Goal: Find specific page/section: Find specific page/section

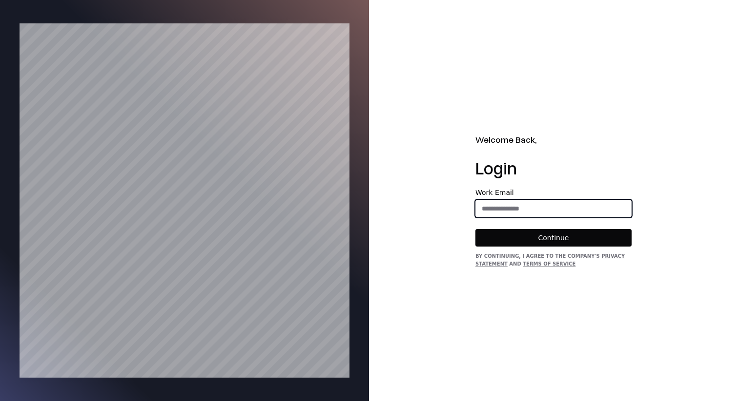
click at [563, 203] on input "email" at bounding box center [553, 209] width 155 height 18
type input "**********"
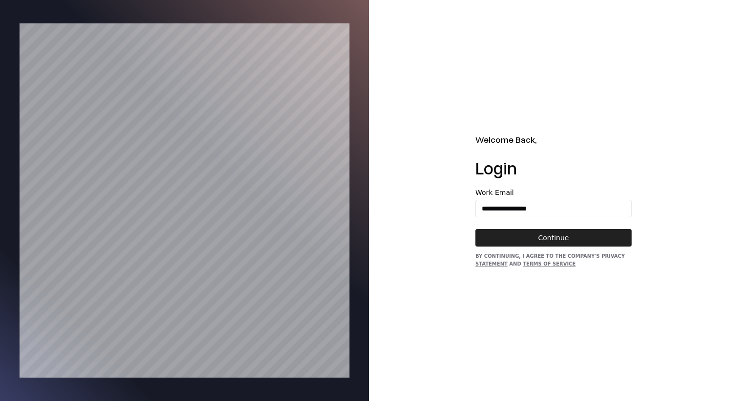
click at [567, 232] on button "Continue" at bounding box center [553, 238] width 156 height 18
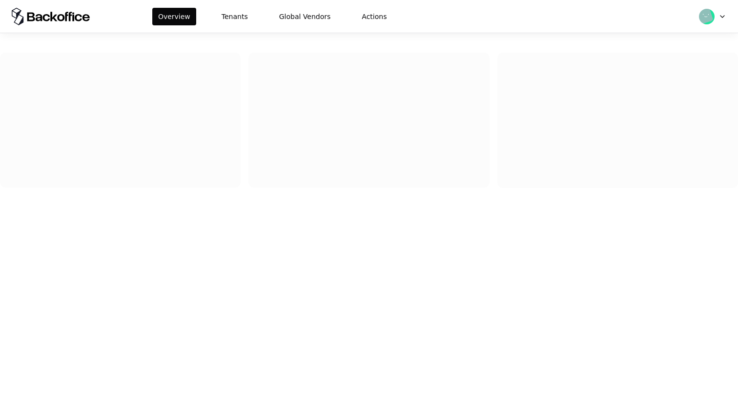
click at [236, 34] on div at bounding box center [369, 114] width 738 height 163
click at [236, 29] on div "Overview Tenants Global Vendors Actions" at bounding box center [369, 16] width 738 height 33
click at [239, 25] on div "Overview Tenants Global Vendors Actions" at bounding box center [369, 16] width 738 height 33
click at [241, 19] on button "Tenants" at bounding box center [235, 17] width 38 height 18
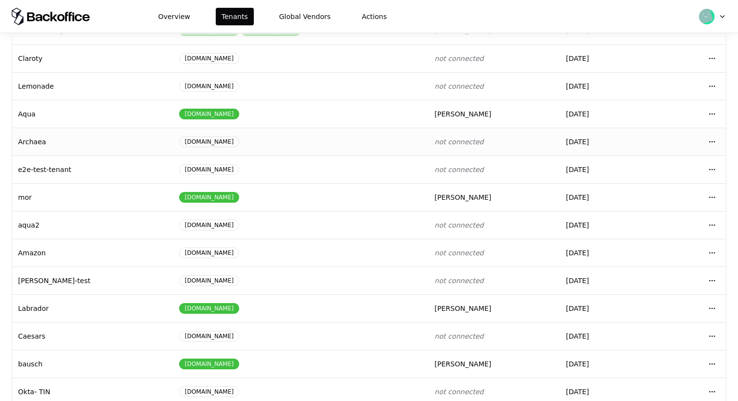
scroll to position [99, 0]
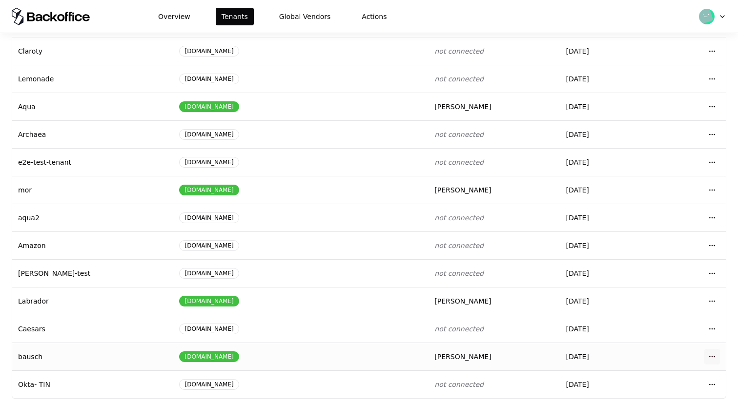
click at [717, 357] on html "Overview Tenants Global Vendors Actions Tenants Add Tenant Tenant name Domain A…" at bounding box center [369, 200] width 738 height 401
click at [680, 316] on div "Login to tenant" at bounding box center [668, 315] width 111 height 20
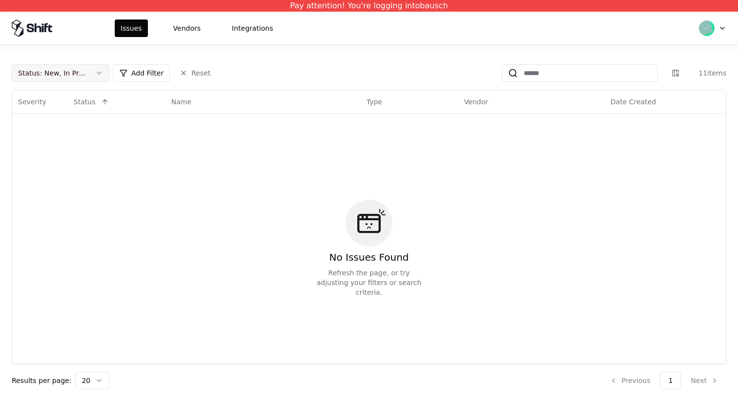
click at [82, 65] on button "Status : New, In Progress" at bounding box center [61, 73] width 98 height 18
click at [72, 181] on div "Status New In Progress Closed Draft" at bounding box center [60, 132] width 97 height 97
click at [80, 172] on div "Draft" at bounding box center [60, 170] width 93 height 20
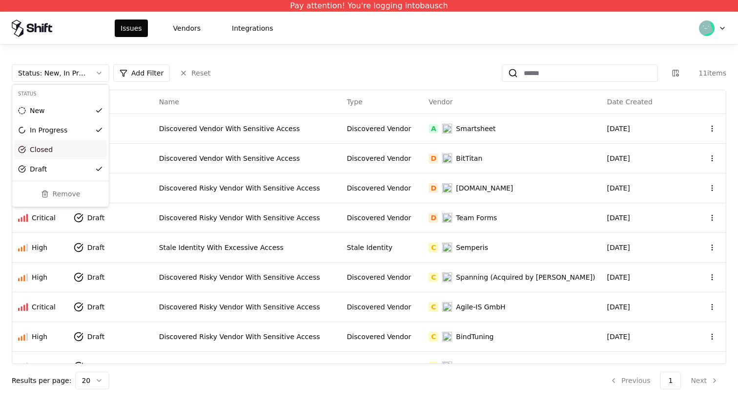
click at [83, 153] on div "Closed" at bounding box center [60, 150] width 93 height 20
click at [333, 61] on html "Pay attention! You're logging into bausch Issues Vendors Integrations Status : …" at bounding box center [369, 200] width 738 height 401
